Goal: Obtain resource: Obtain resource

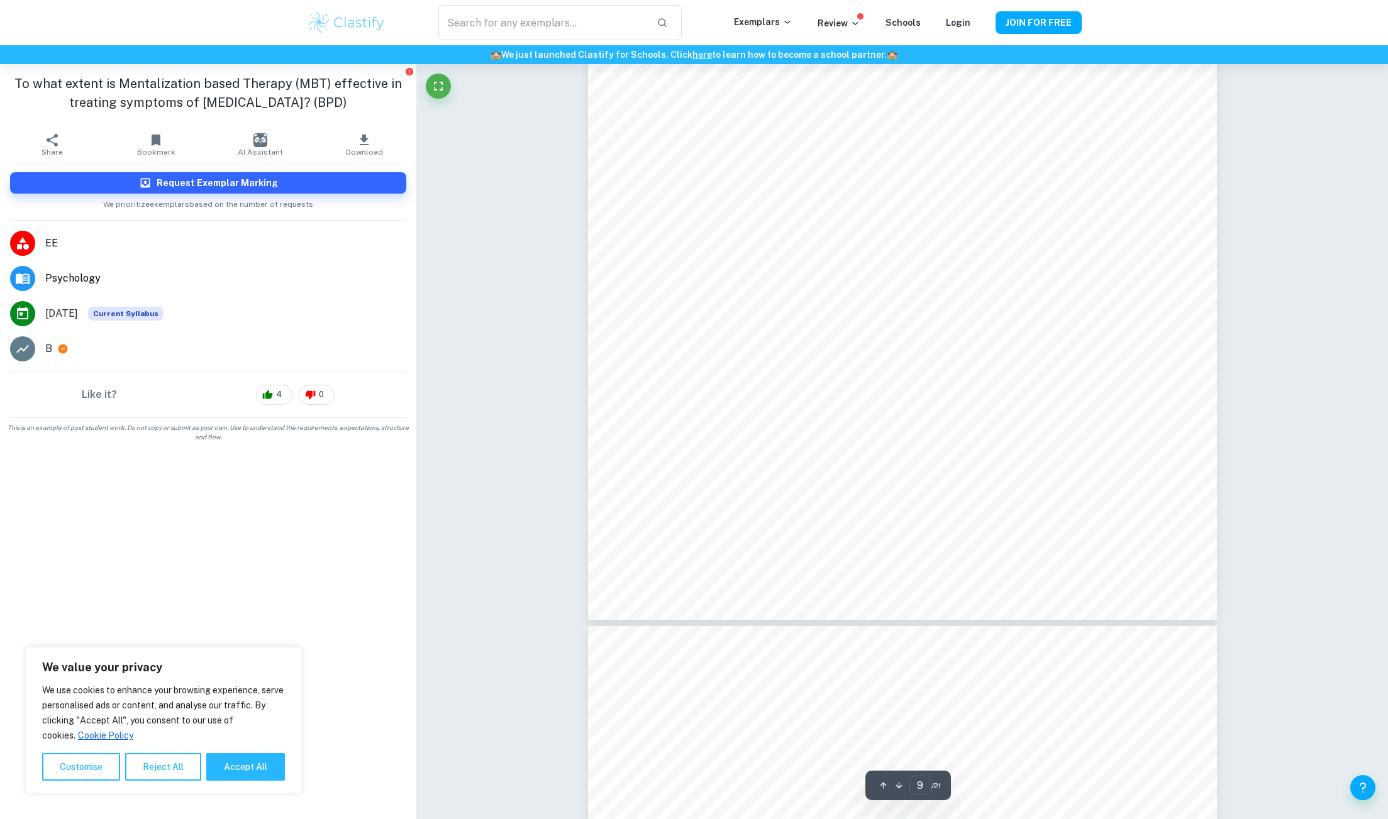
scroll to position [7137, 0]
type input "11"
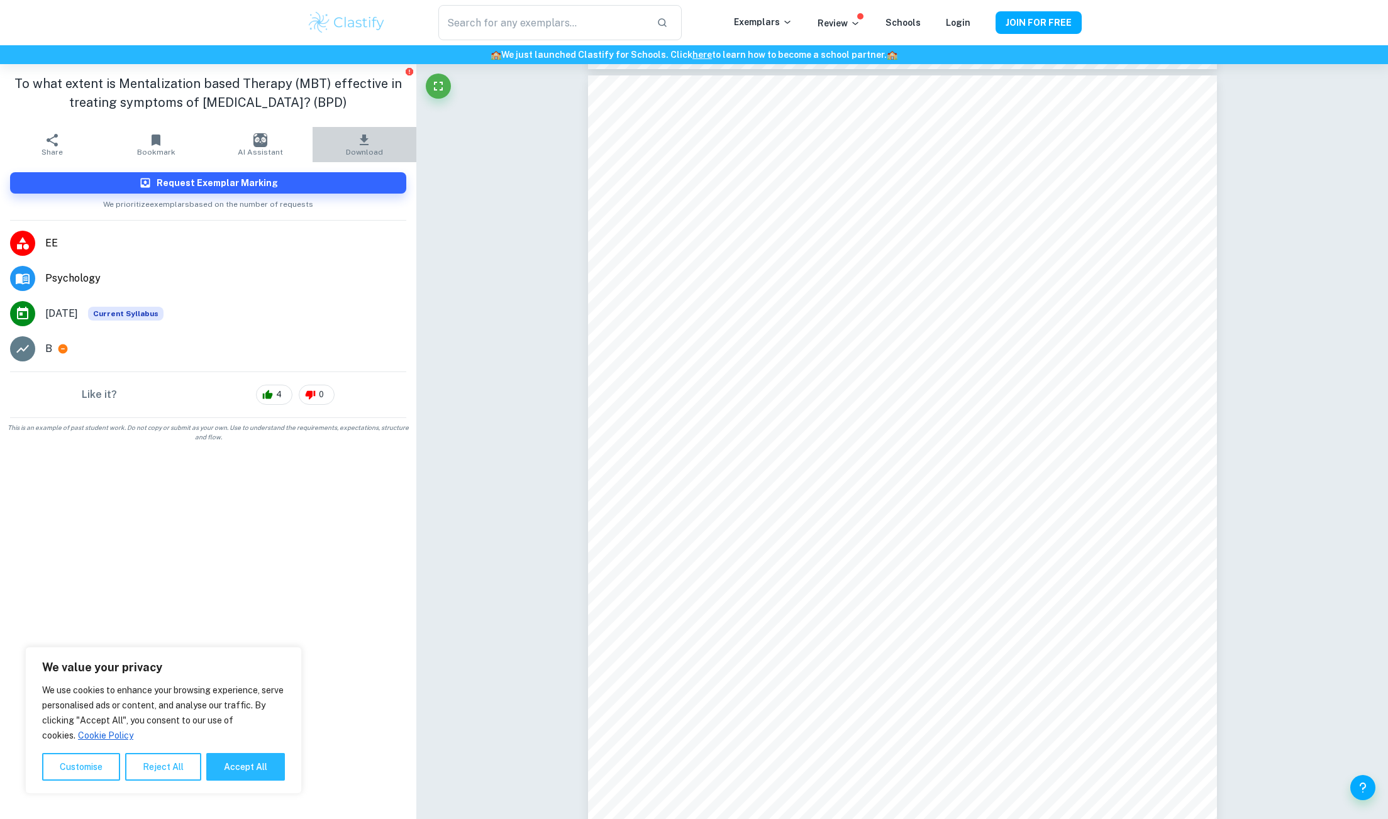
click at [381, 138] on button "Download" at bounding box center [365, 144] width 104 height 35
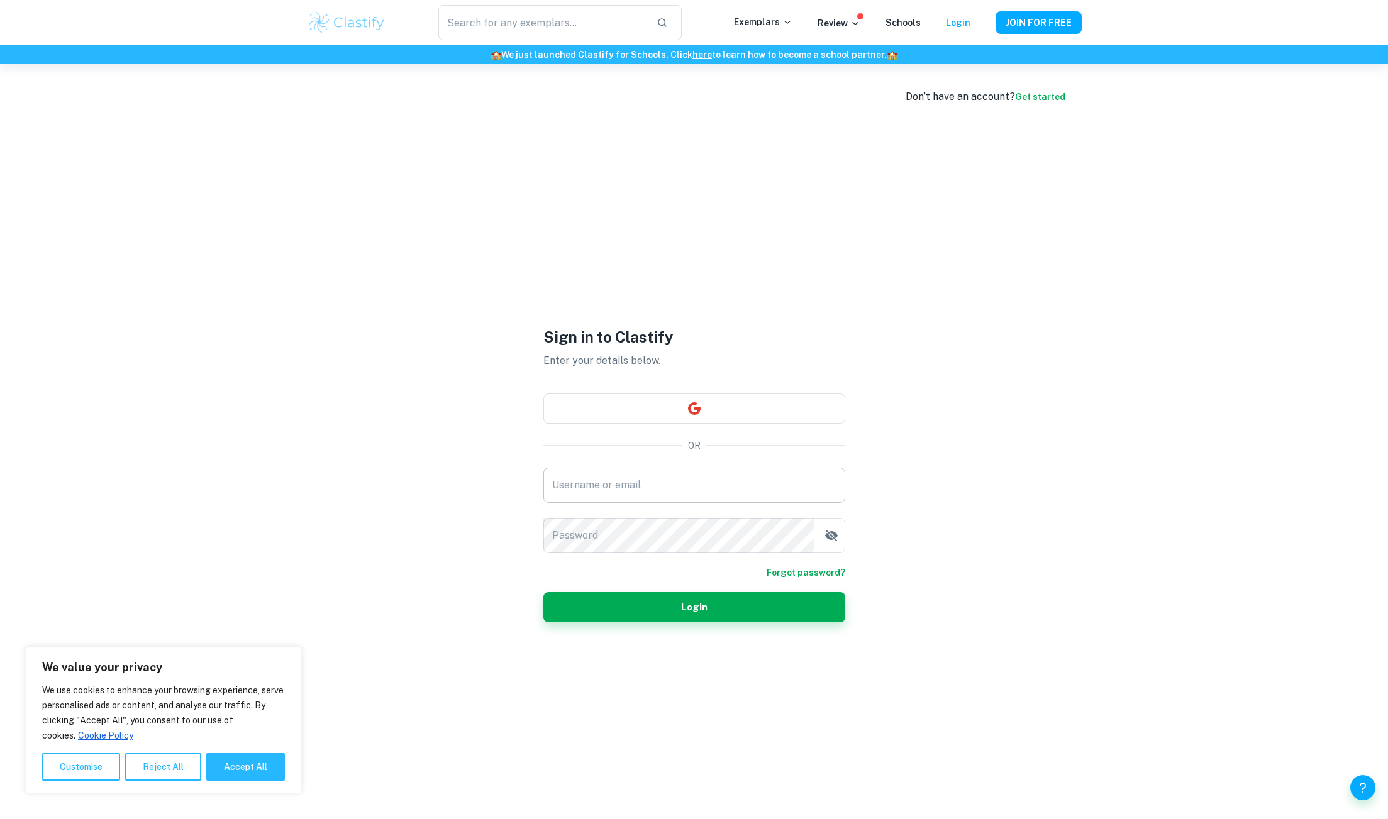
click at [637, 479] on input "Username or email" at bounding box center [694, 485] width 302 height 35
type input "fionakararo0@gmail.com"
click at [543, 592] on button "Login" at bounding box center [694, 607] width 302 height 30
click at [826, 563] on form "Username or email fionakararo0@gmail.com Username or email Password Password Fo…" at bounding box center [694, 545] width 302 height 155
click at [841, 535] on button "button" at bounding box center [831, 535] width 25 height 25
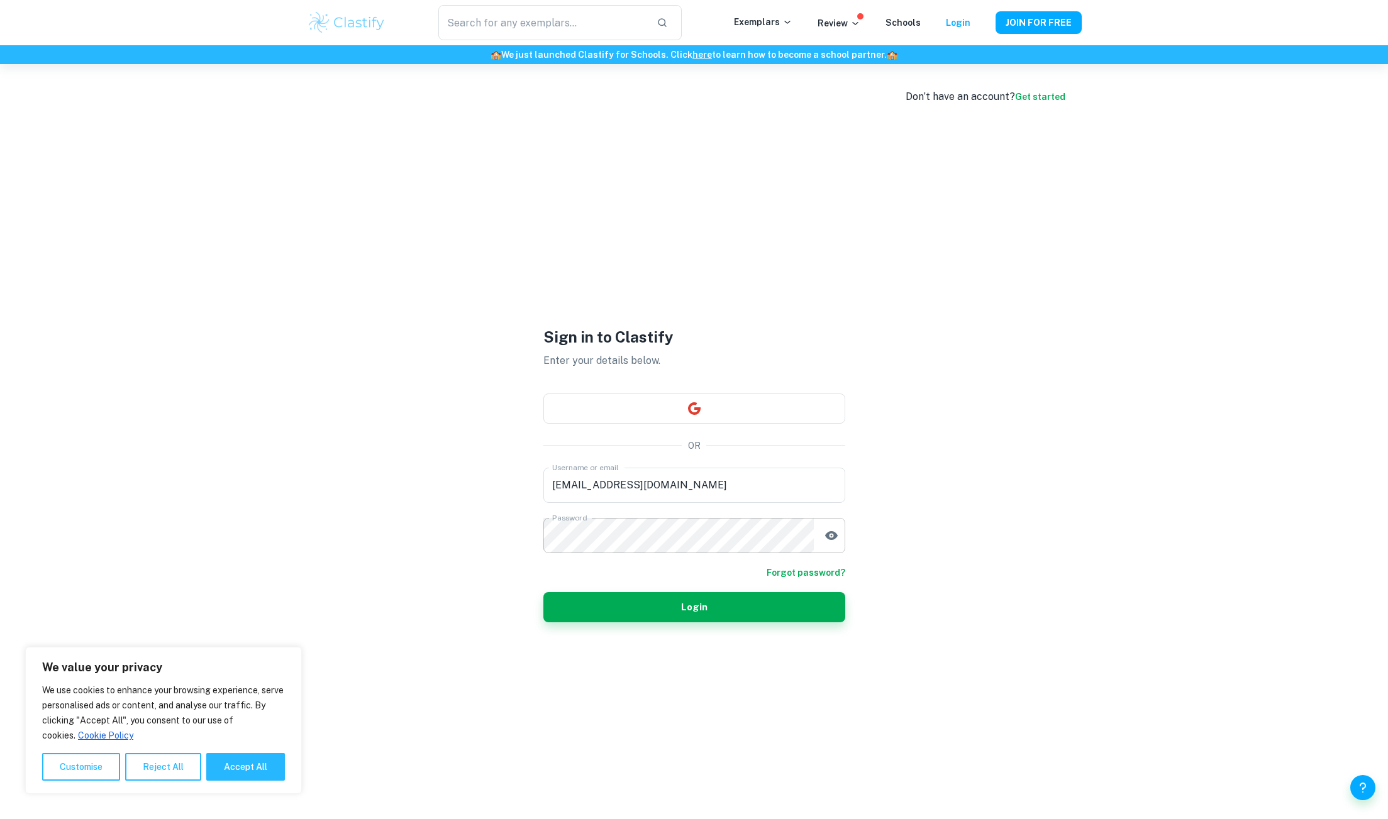
click at [840, 535] on button "button" at bounding box center [831, 535] width 25 height 25
click at [692, 404] on icon "button" at bounding box center [693, 408] width 13 height 13
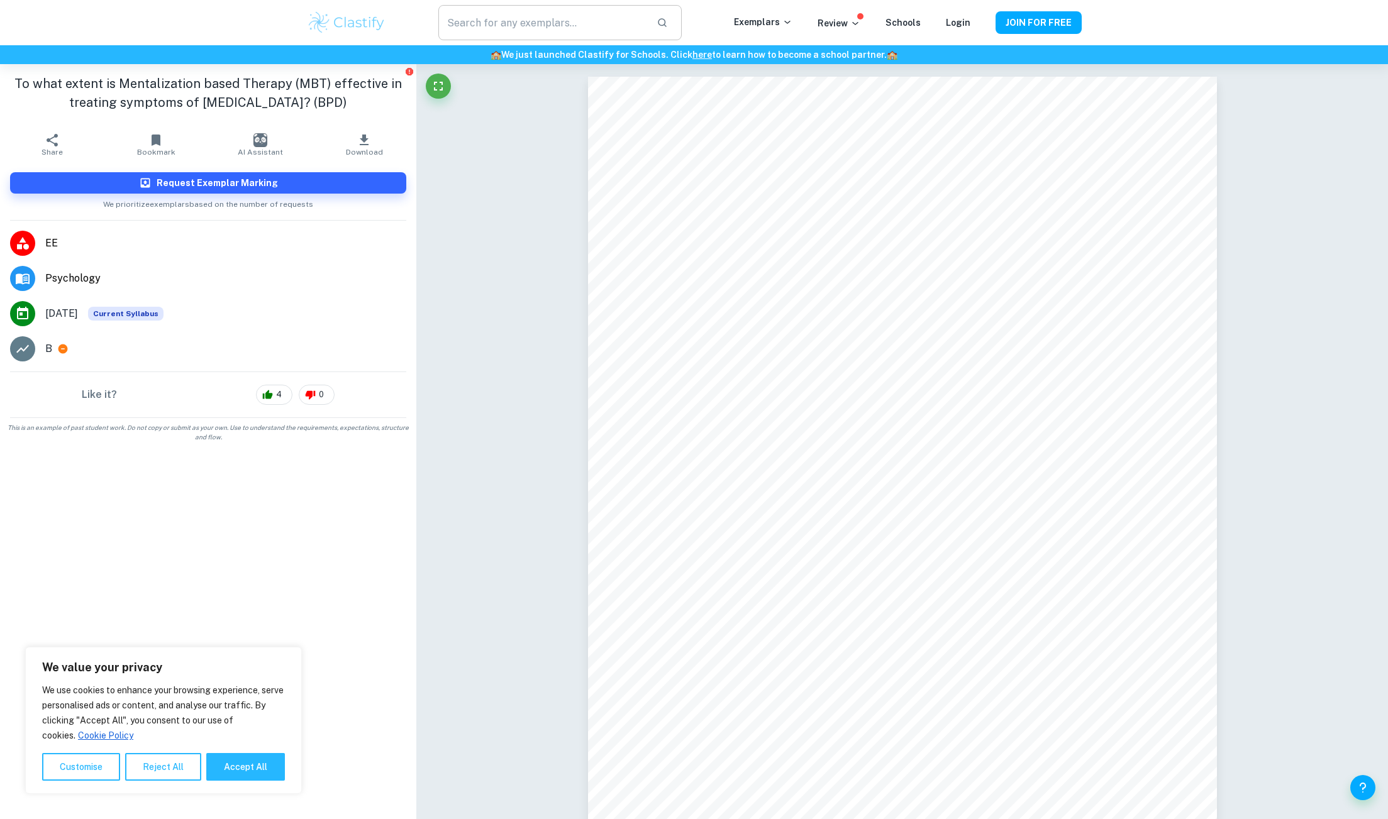
click at [474, 24] on input "text" at bounding box center [542, 22] width 208 height 35
type input "bpd"
click at [668, 23] on icon "button" at bounding box center [662, 22] width 11 height 11
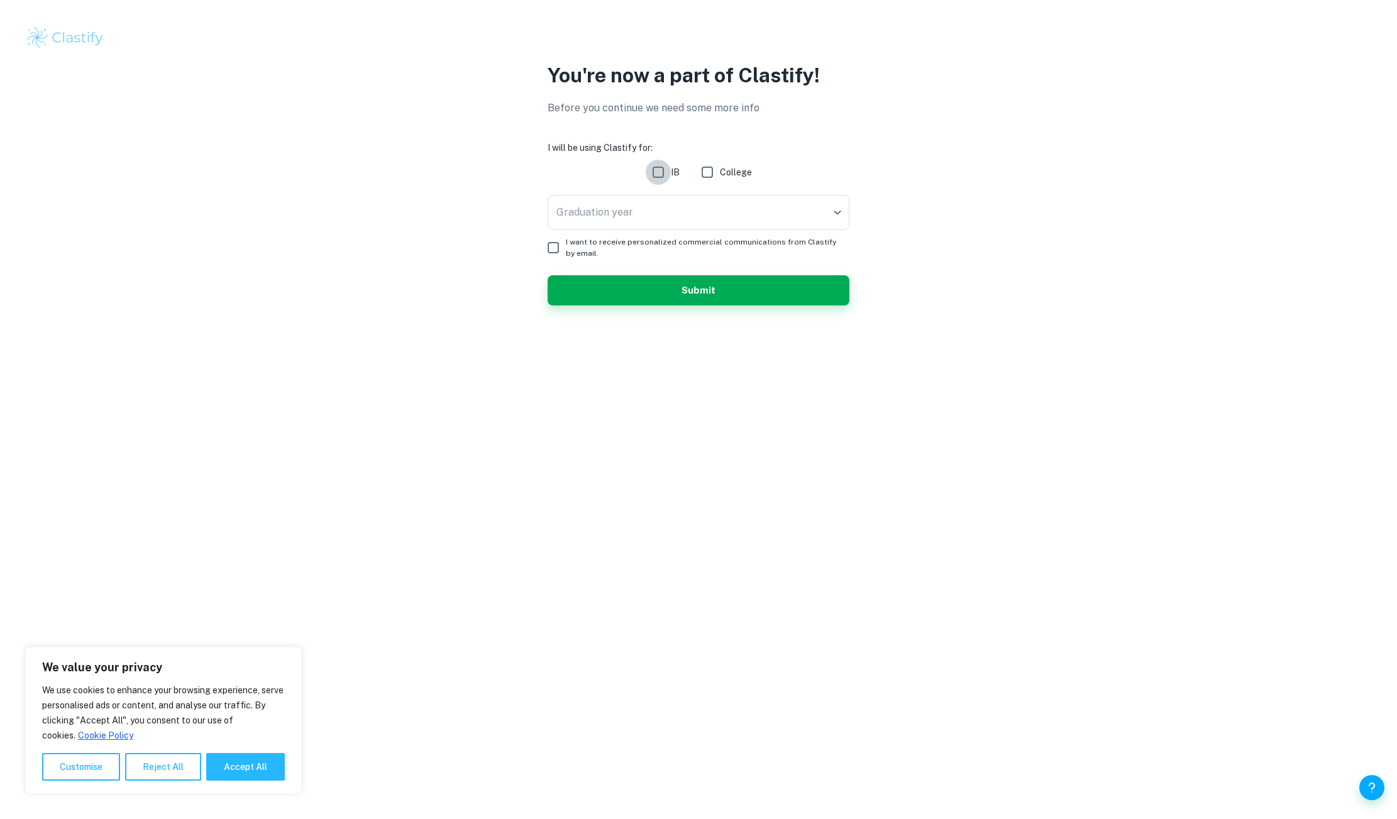
click at [663, 172] on input "IB" at bounding box center [658, 172] width 25 height 25
checkbox input "true"
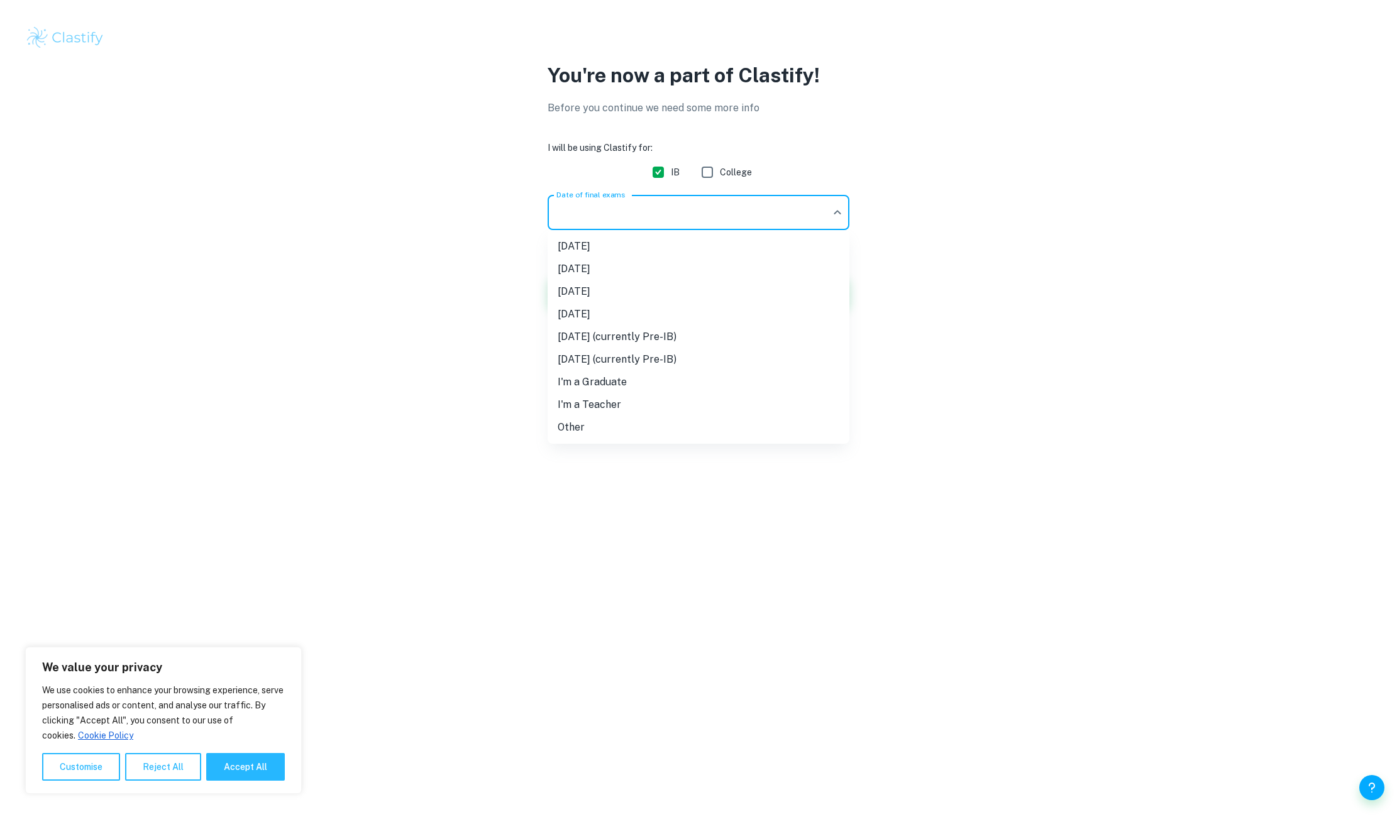
click at [663, 204] on body "We value your privacy We use cookies to enhance your browsing experience, serve…" at bounding box center [698, 409] width 1397 height 819
click at [622, 286] on li "[DATE]" at bounding box center [699, 291] width 302 height 23
type input "M26"
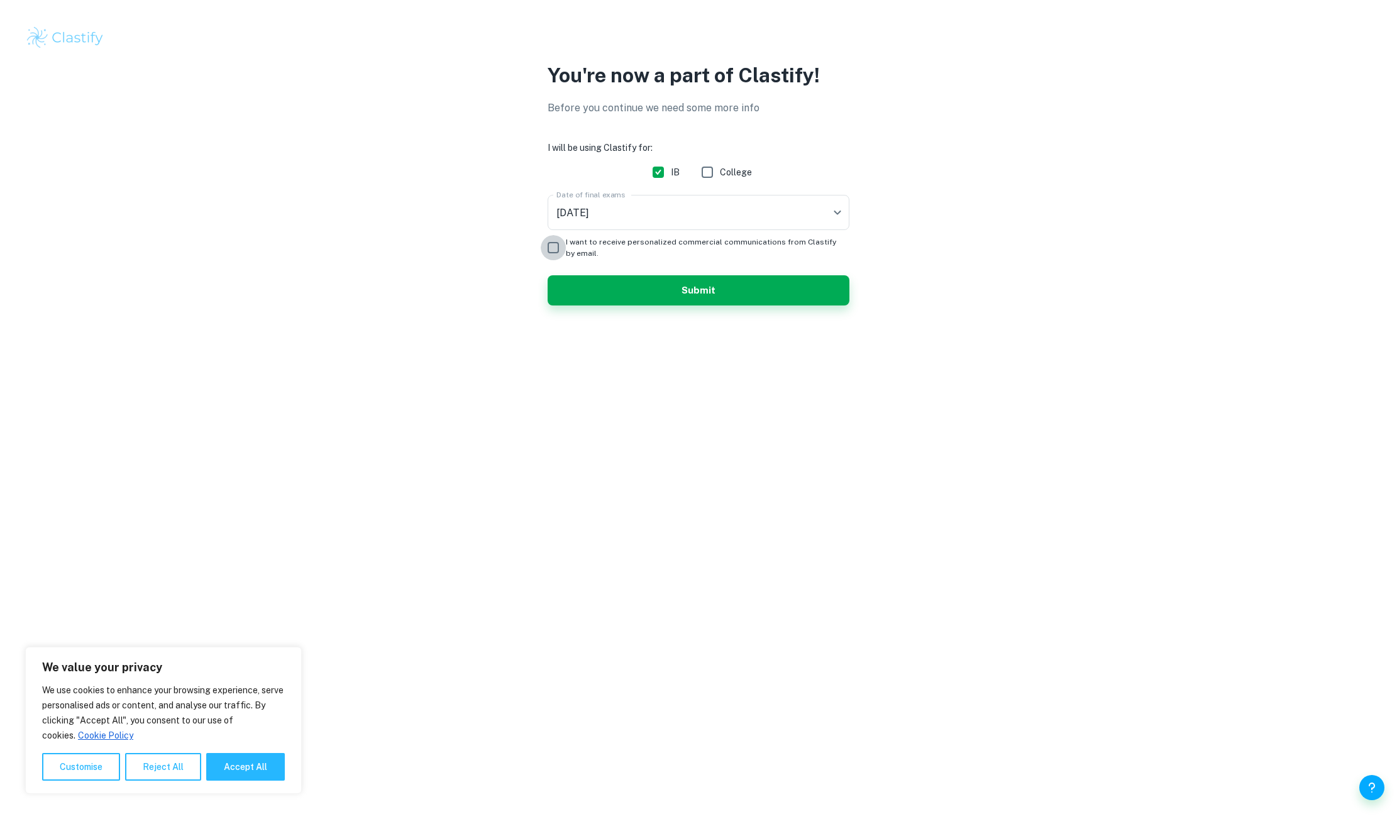
click at [547, 254] on input "I want to receive personalized commercial communications from Clastify by email." at bounding box center [553, 247] width 25 height 25
checkbox input "true"
click at [603, 301] on div "You're now a part of Clastify! Before you continue we need some more info I wil…" at bounding box center [698, 190] width 805 height 260
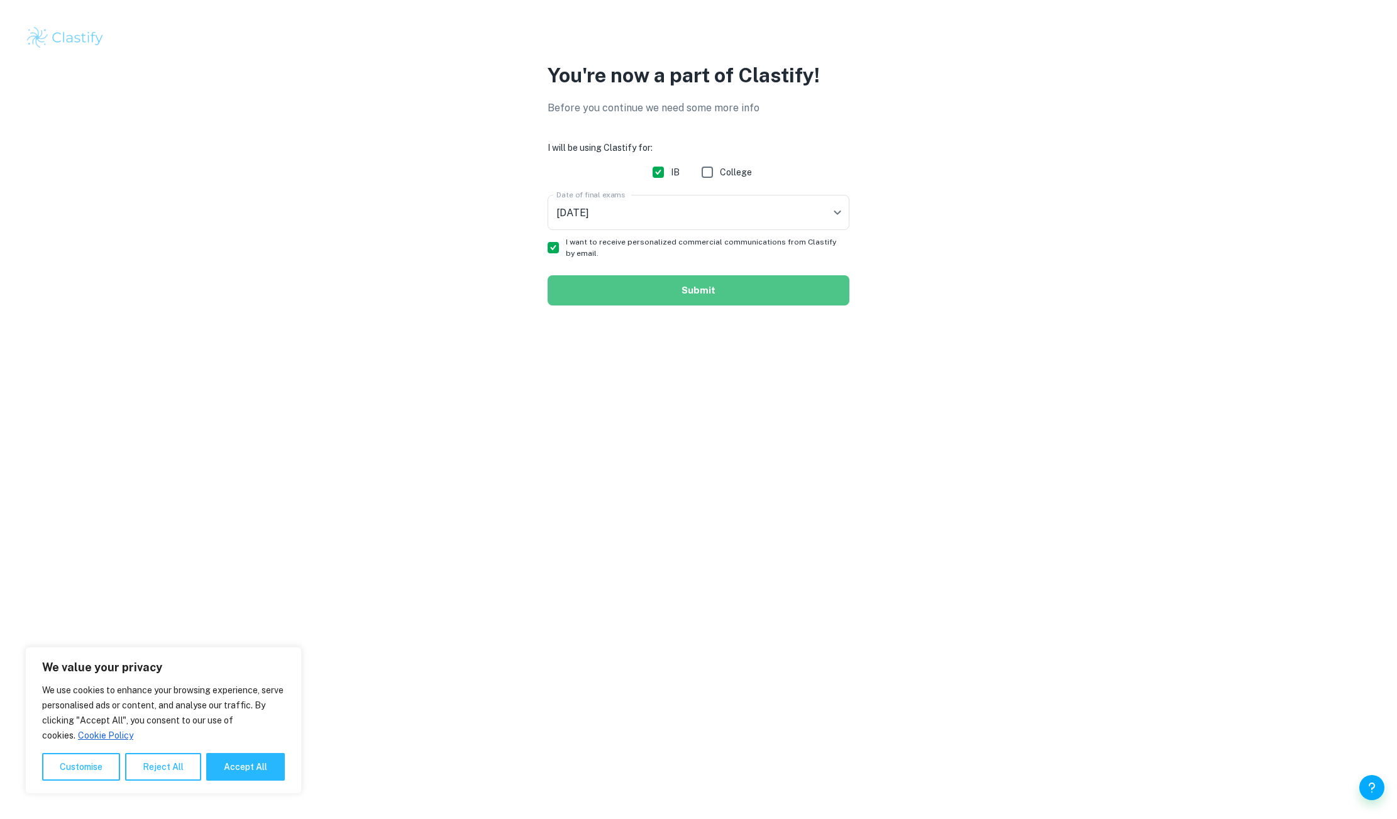
click at [603, 301] on button "Submit" at bounding box center [699, 290] width 302 height 30
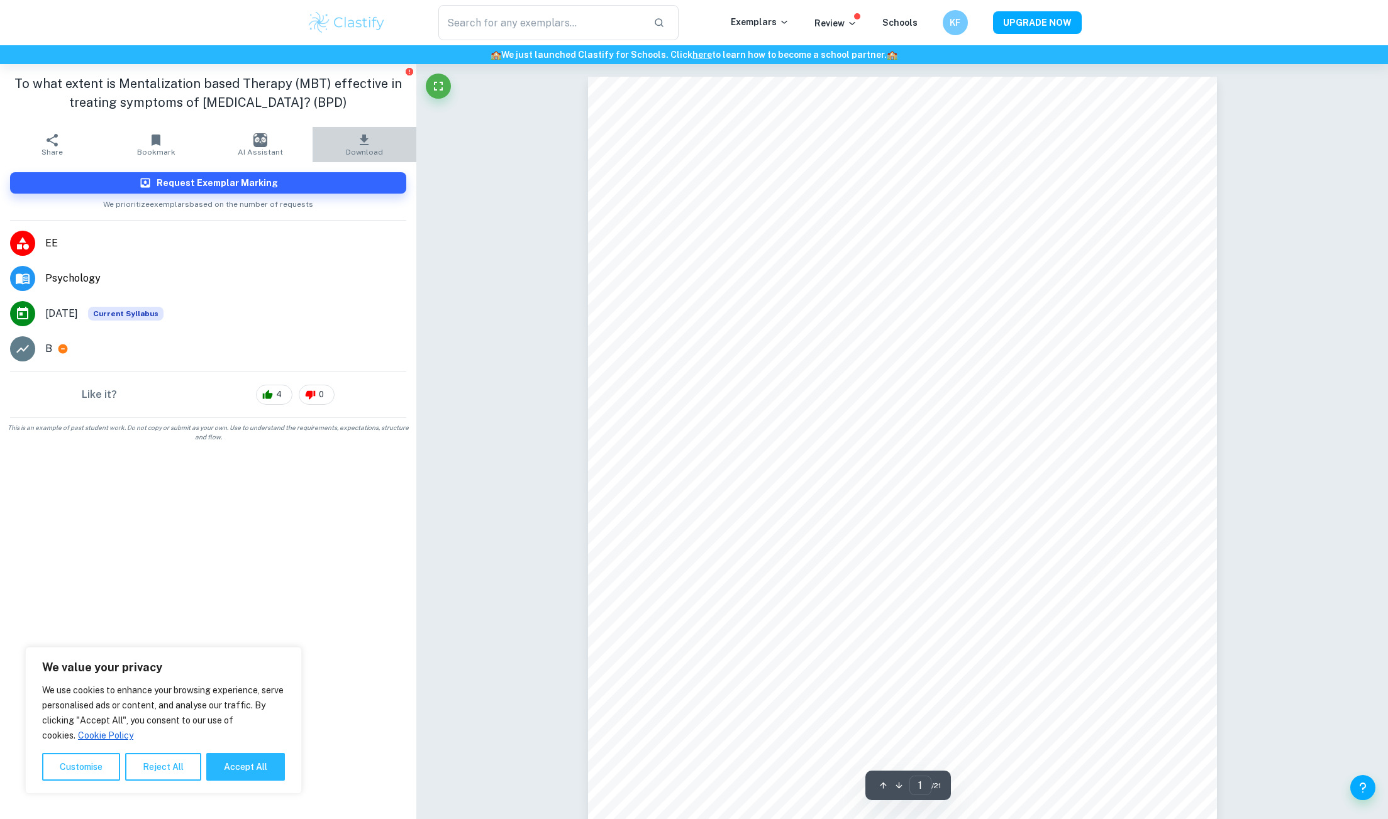
click at [358, 143] on icon "button" at bounding box center [364, 140] width 15 height 15
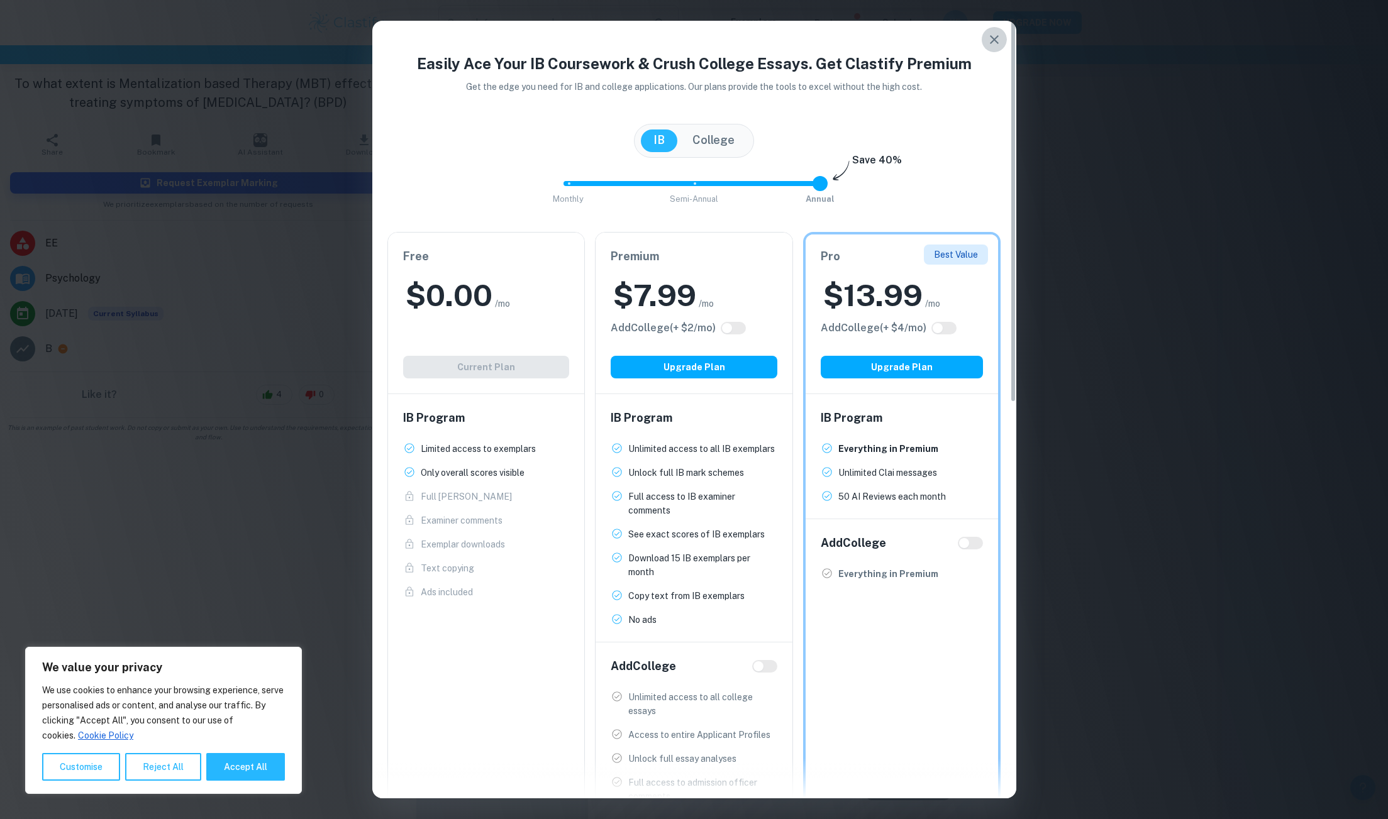
click at [1001, 36] on icon "button" at bounding box center [994, 39] width 15 height 15
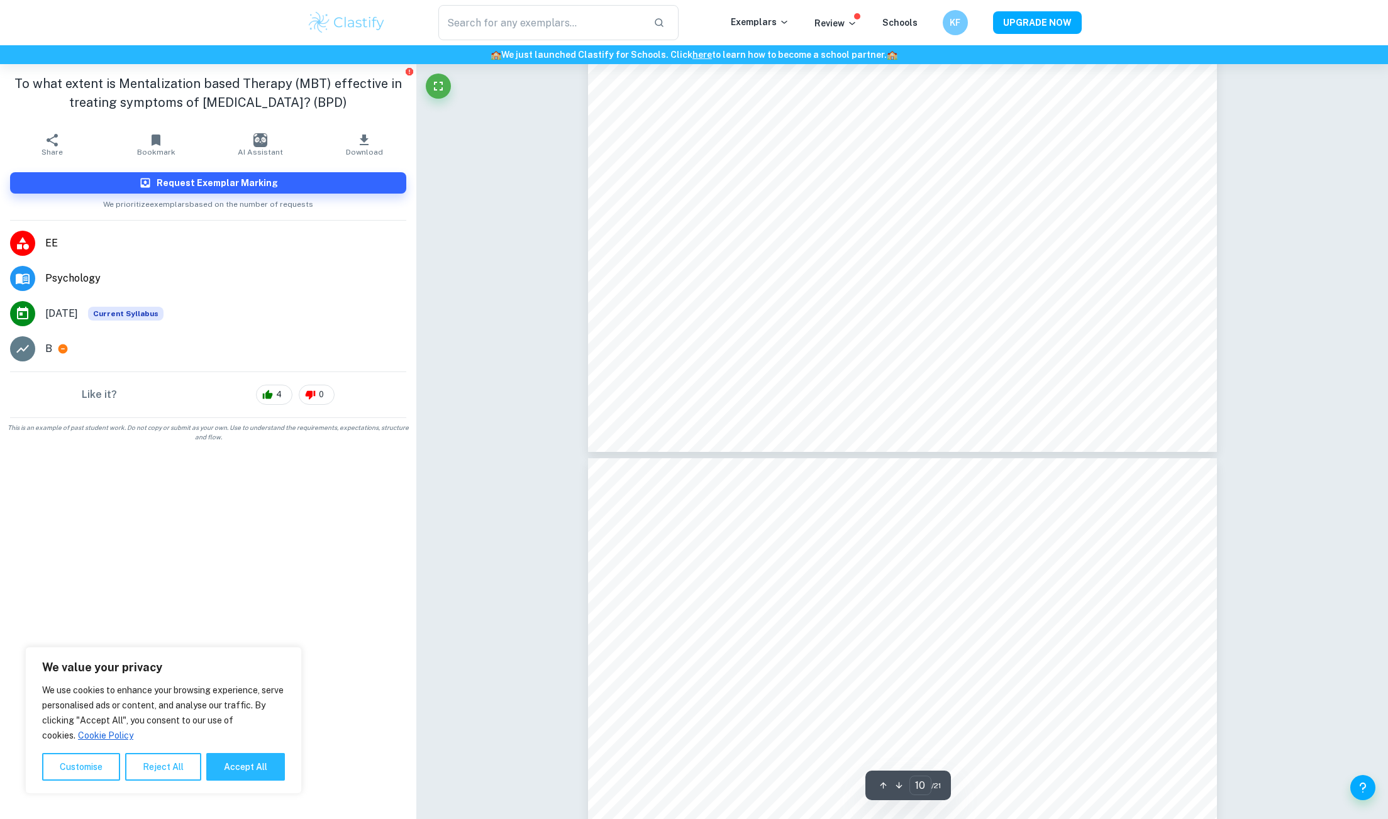
scroll to position [8122, 0]
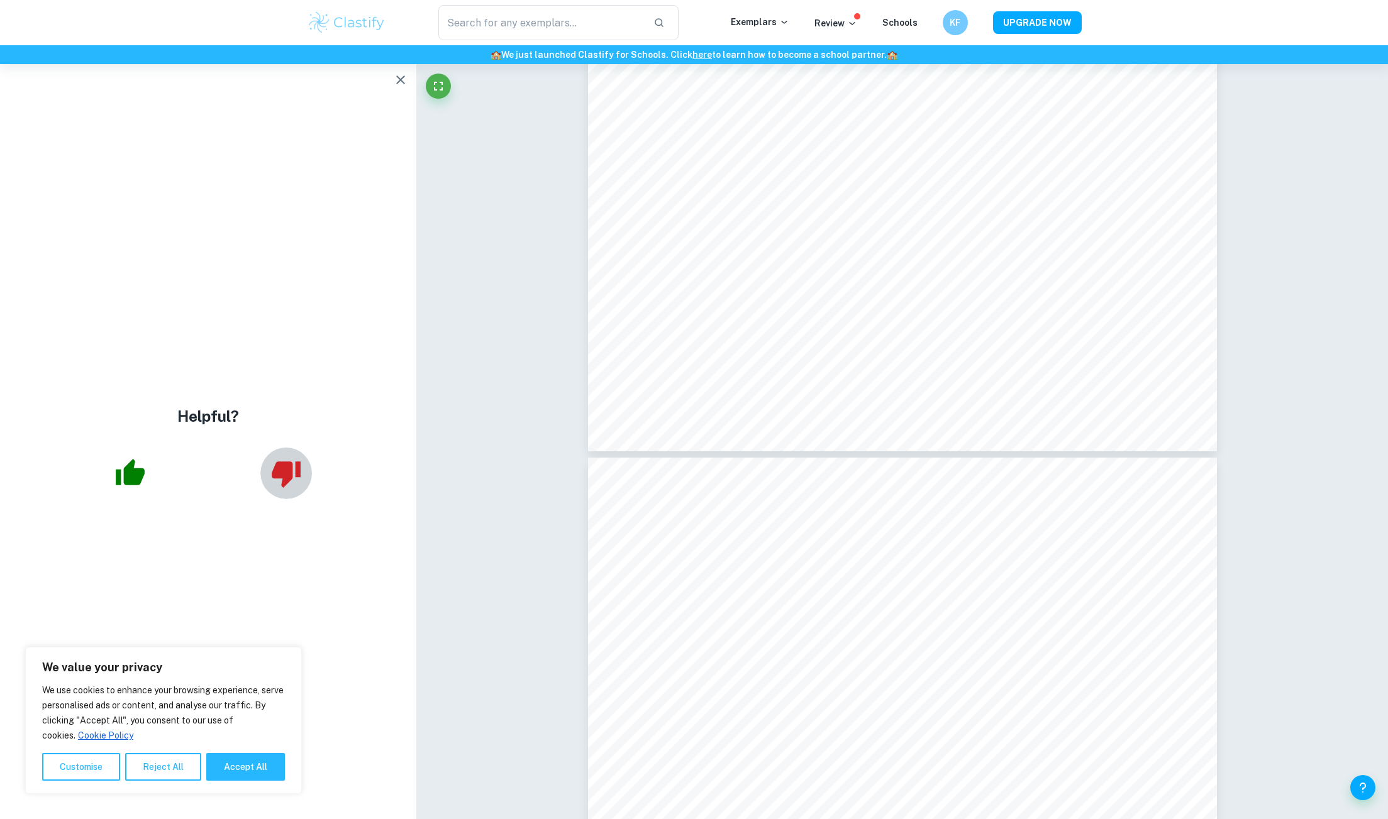
click at [268, 466] on button "button" at bounding box center [286, 474] width 52 height 52
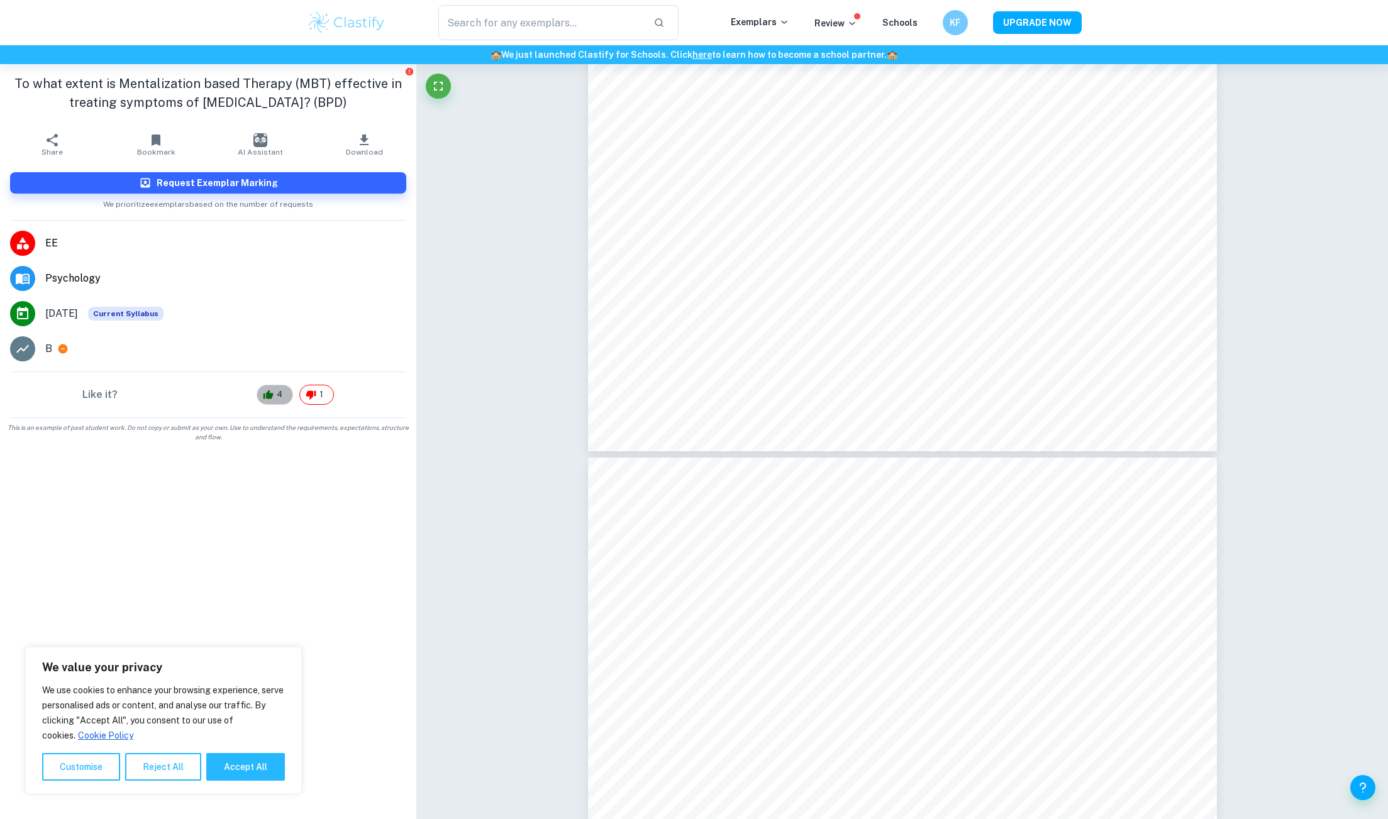
click at [267, 397] on icon at bounding box center [269, 394] width 10 height 9
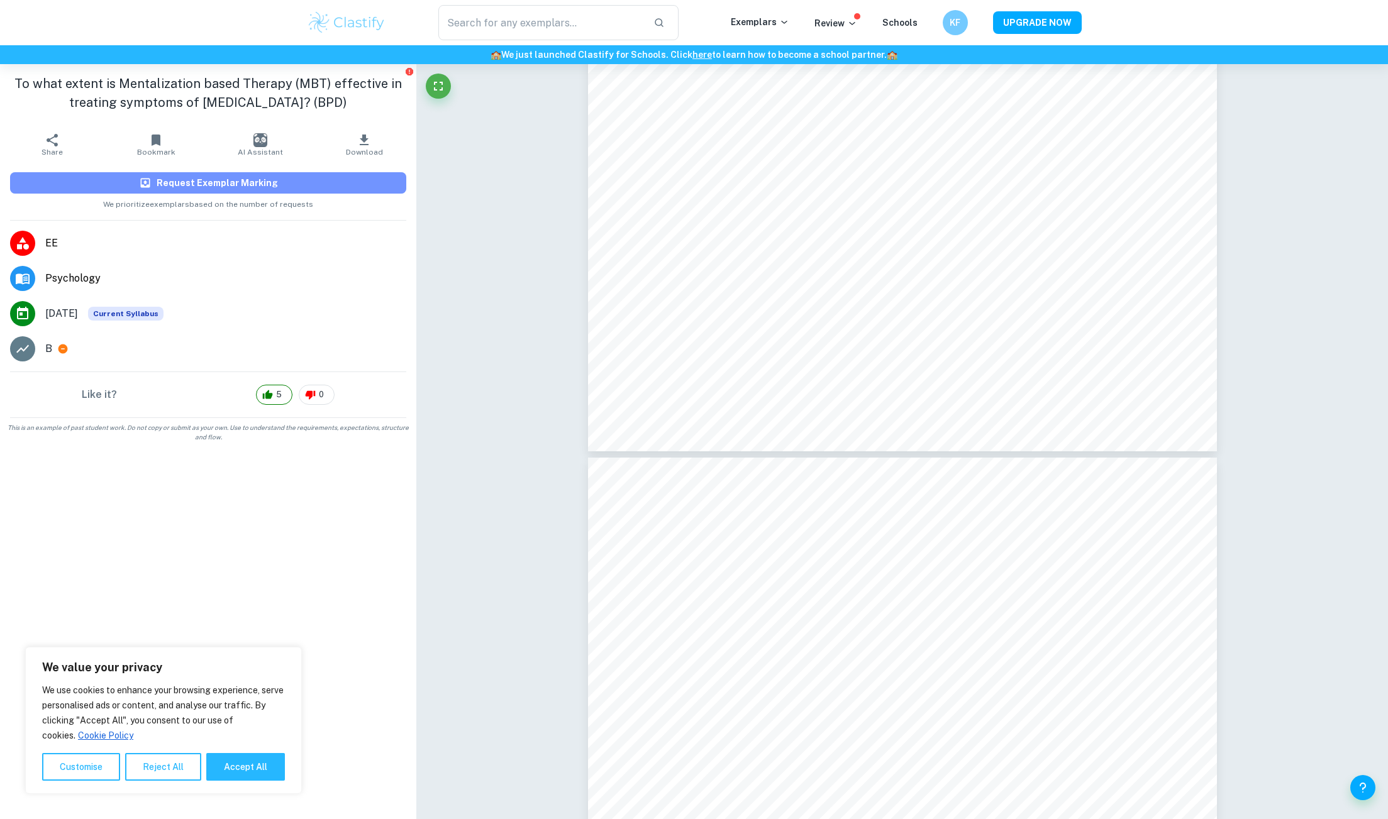
click at [302, 187] on button "Request Exemplar Marking" at bounding box center [208, 182] width 396 height 21
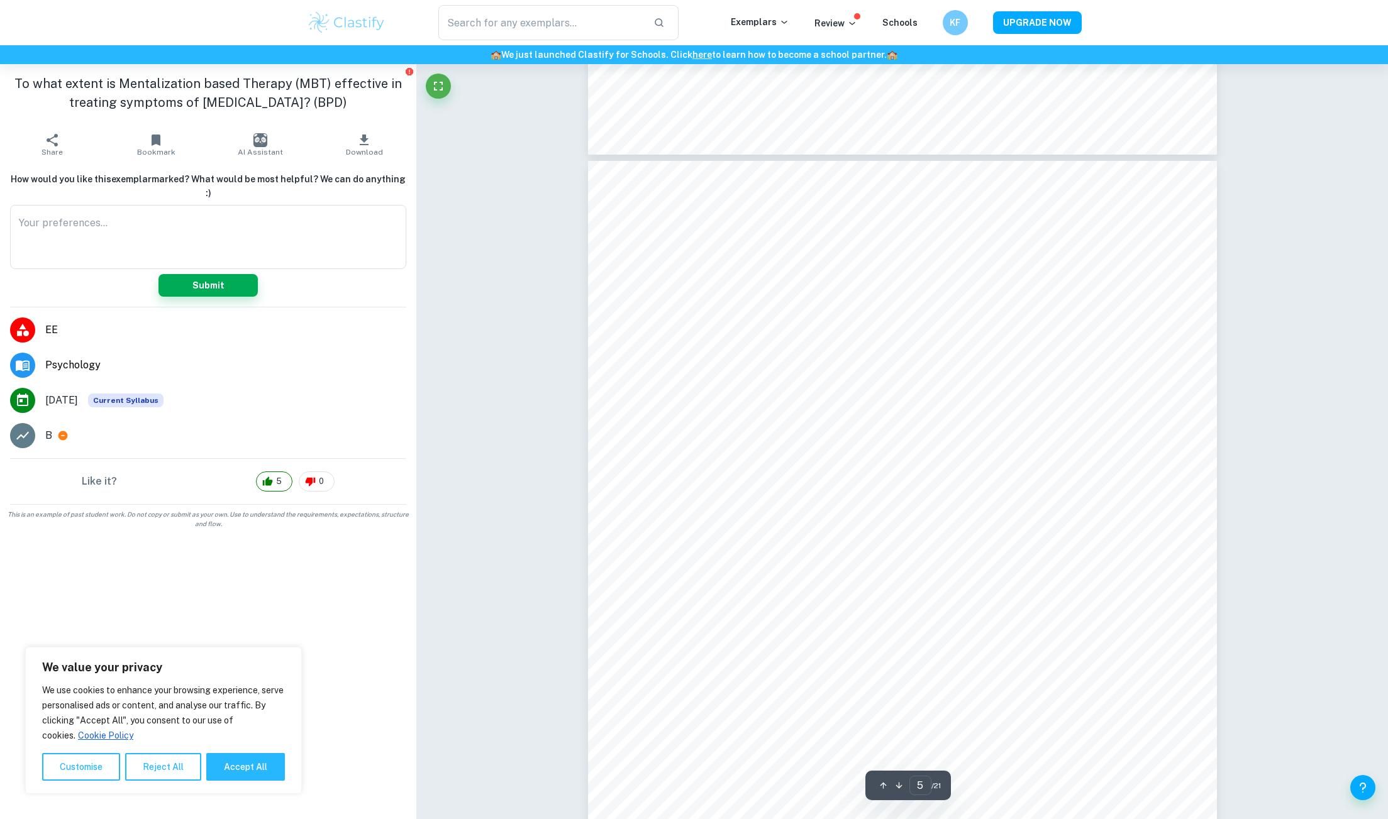
scroll to position [3399, 0]
type input "4"
